Goal: Information Seeking & Learning: Learn about a topic

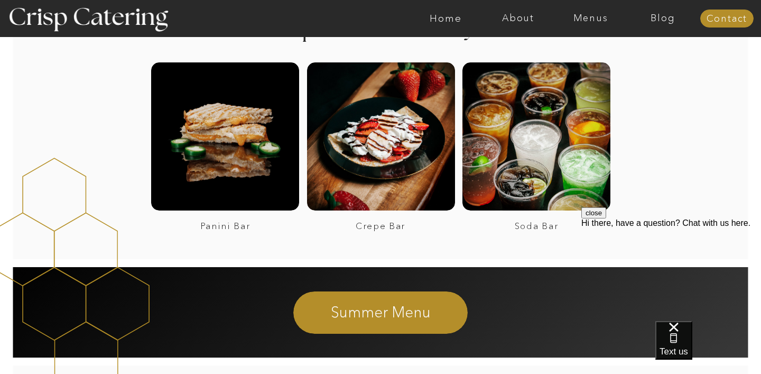
scroll to position [1050, 0]
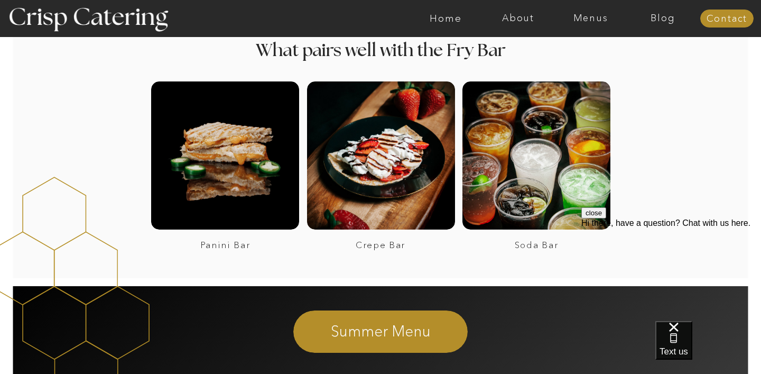
click at [585, 25] on div at bounding box center [422, 18] width 1676 height 37
click at [591, 16] on nav "Menus" at bounding box center [591, 18] width 72 height 11
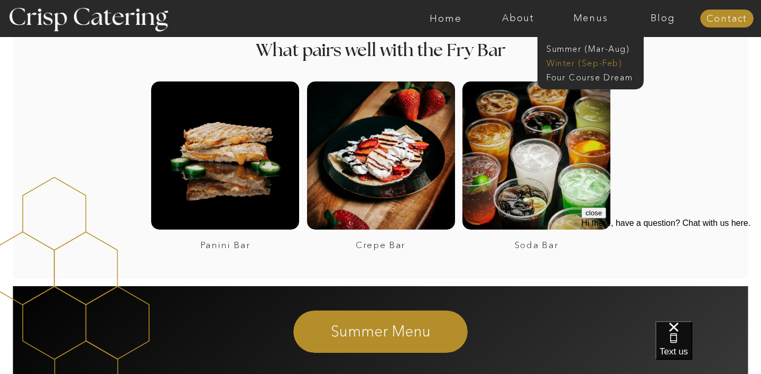
click at [565, 61] on nav "Winter (Sep-Feb)" at bounding box center [590, 62] width 87 height 10
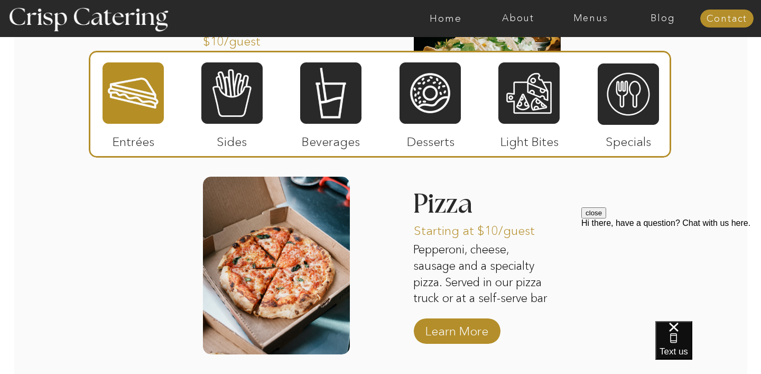
scroll to position [1702, 0]
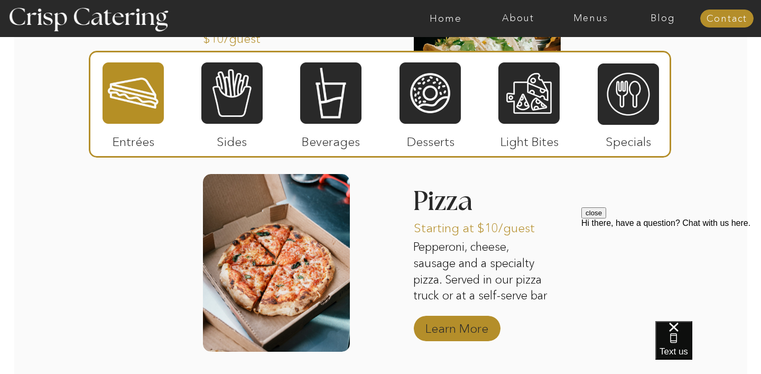
click at [437, 324] on p "Learn More" at bounding box center [457, 325] width 70 height 31
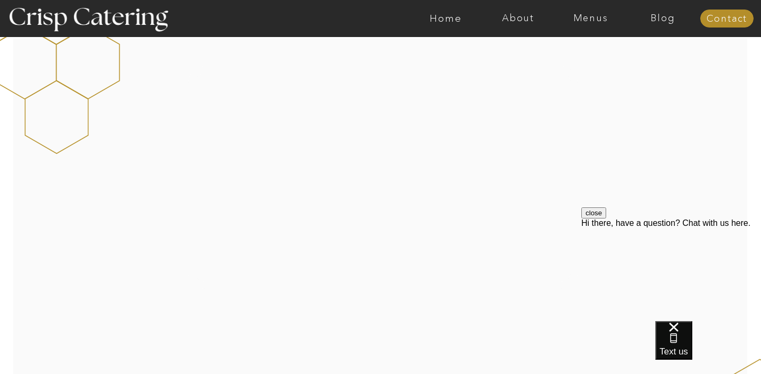
scroll to position [1334, 0]
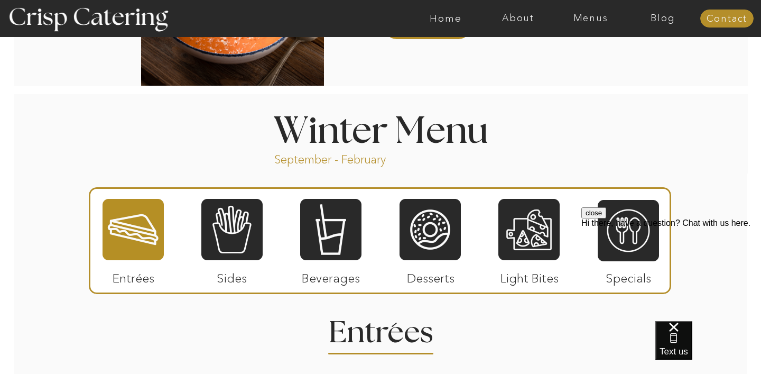
scroll to position [1082, 0]
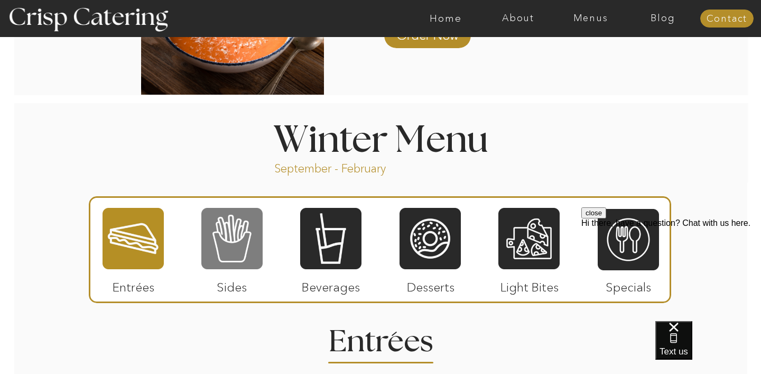
click at [238, 231] on div at bounding box center [231, 238] width 61 height 63
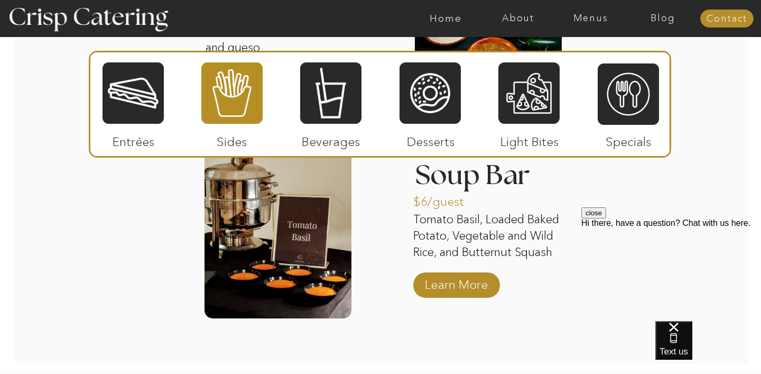
scroll to position [1960, 0]
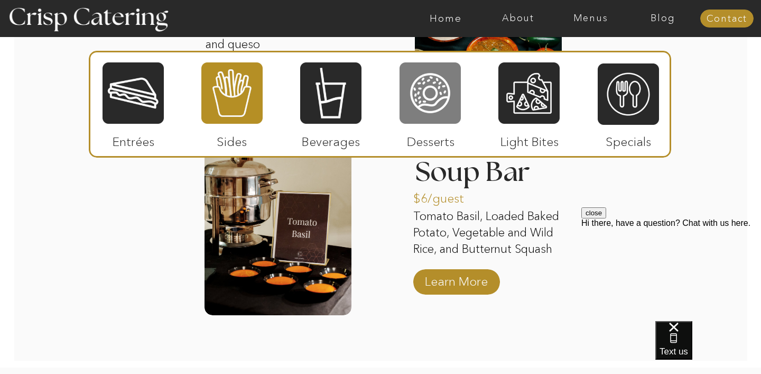
click at [432, 96] on div at bounding box center [430, 92] width 61 height 63
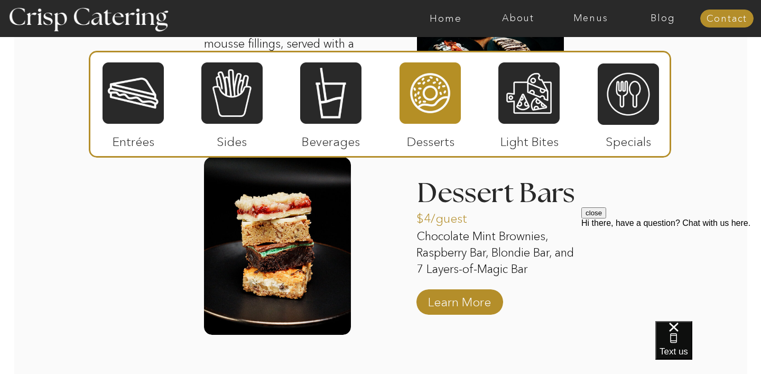
scroll to position [1756, 0]
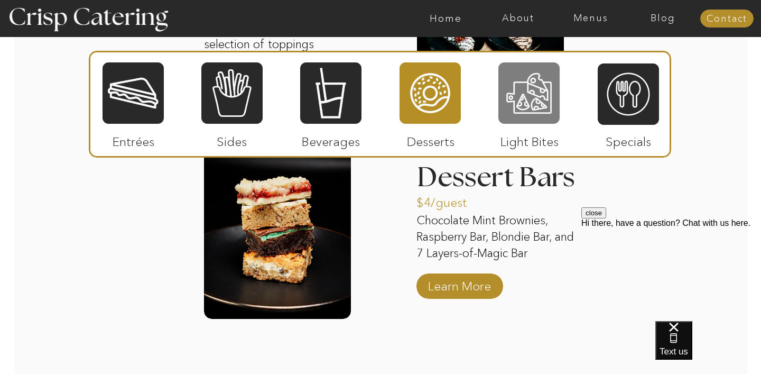
click at [513, 113] on div at bounding box center [528, 92] width 61 height 63
